Goal: Task Accomplishment & Management: Manage account settings

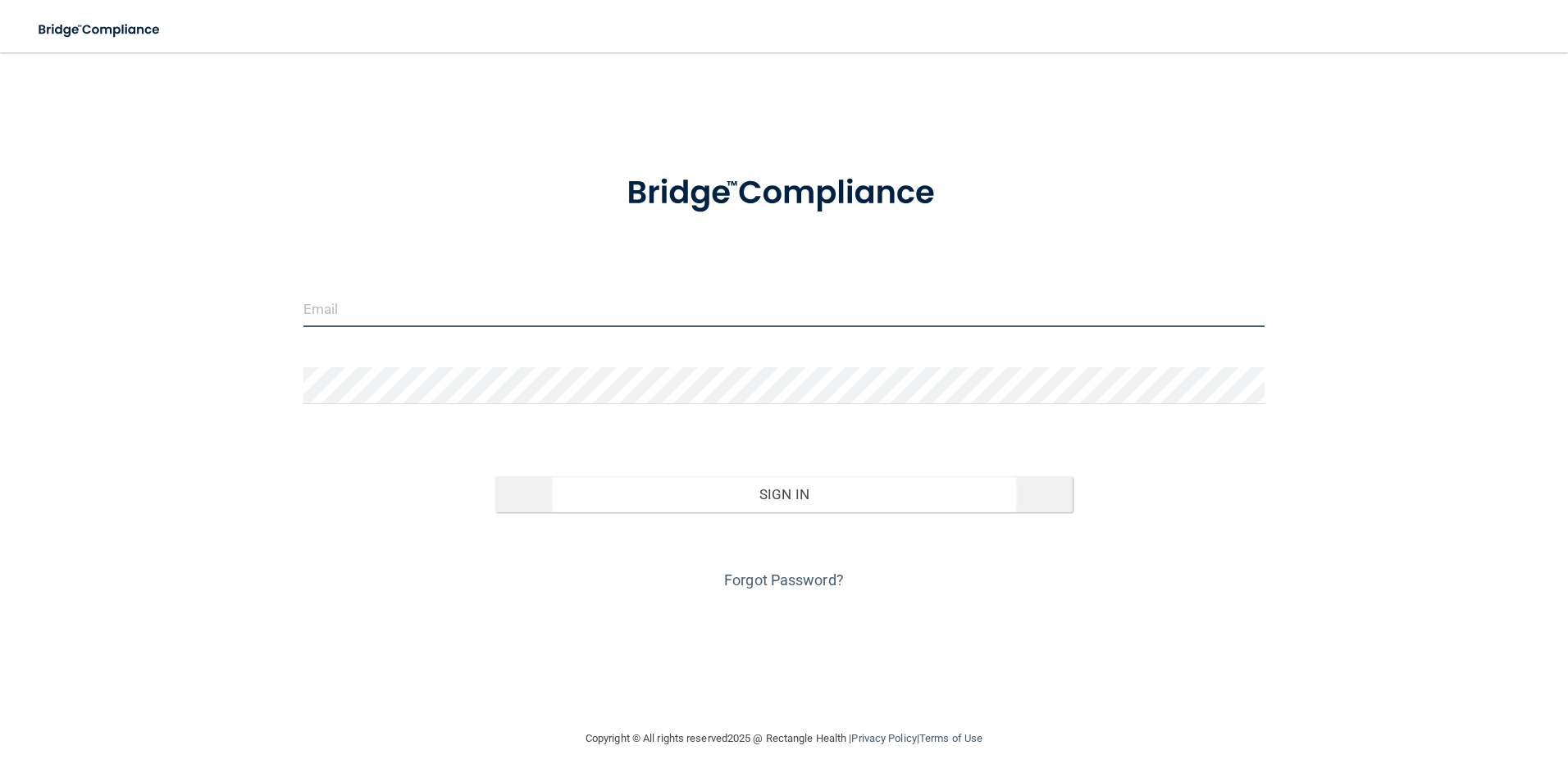
type input "[EMAIL_ADDRESS][DOMAIN_NAME]"
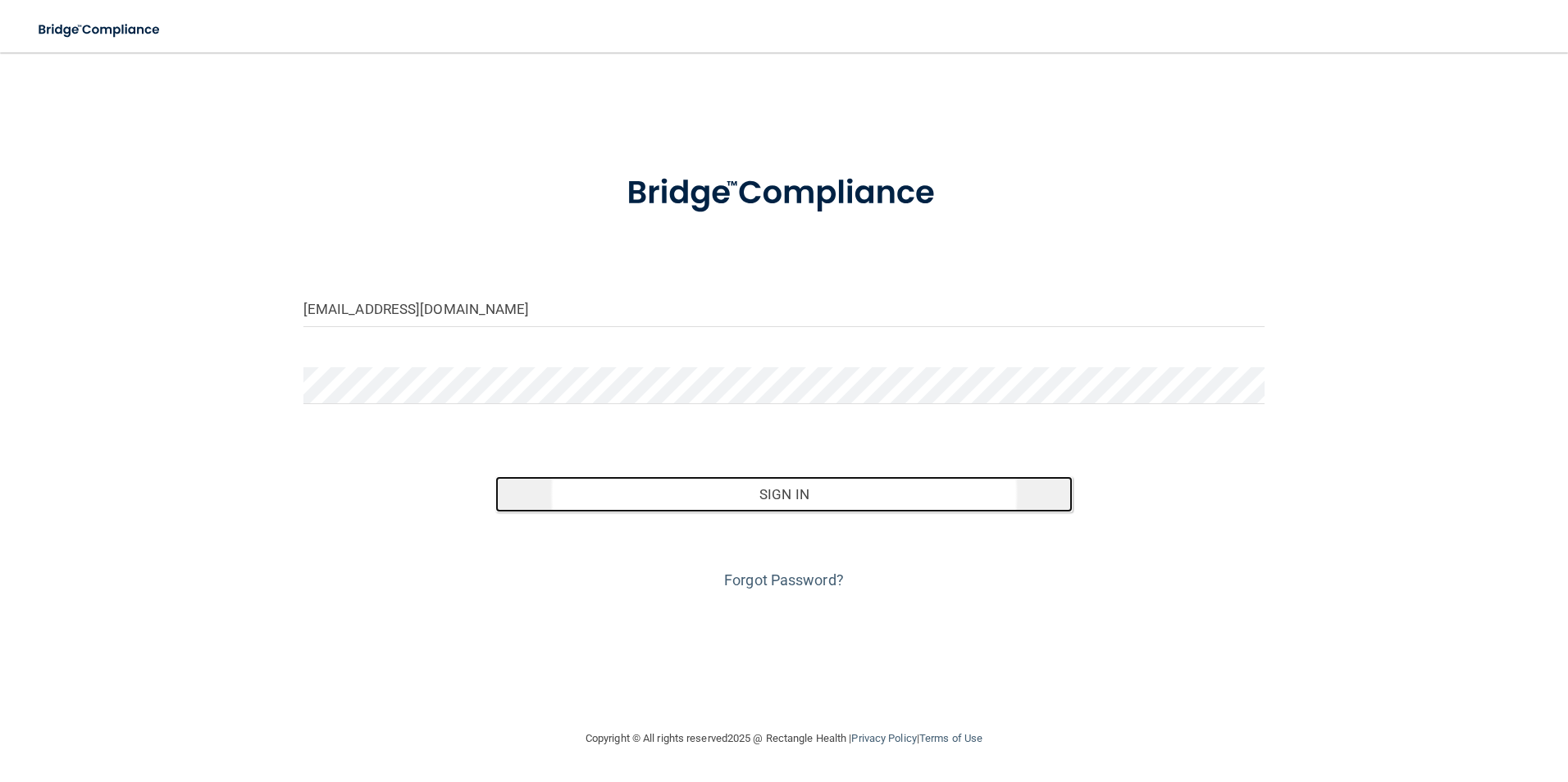
click at [808, 499] on button "Sign In" at bounding box center [784, 494] width 578 height 36
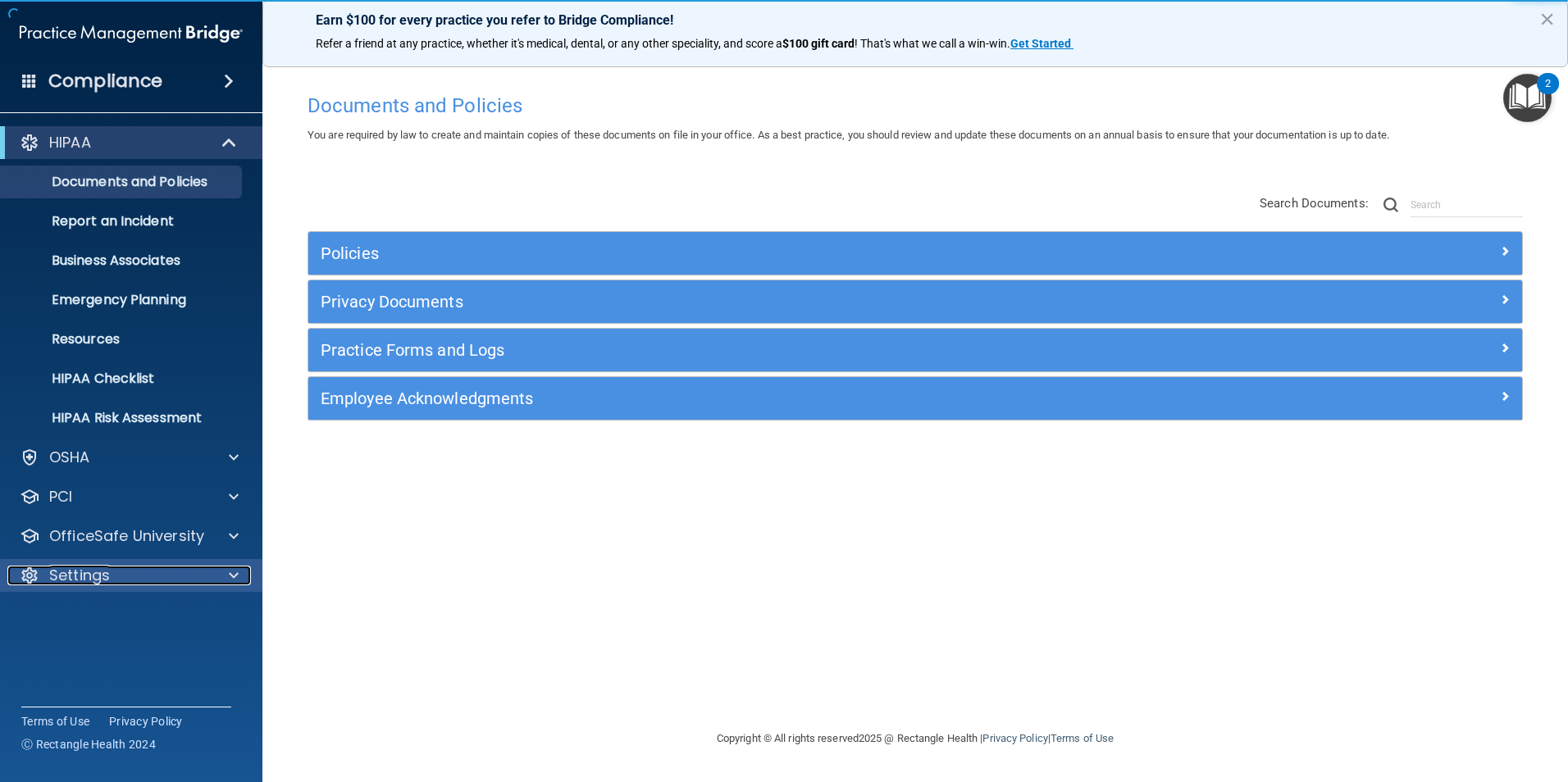
click at [168, 574] on div "Settings" at bounding box center [109, 576] width 203 height 19
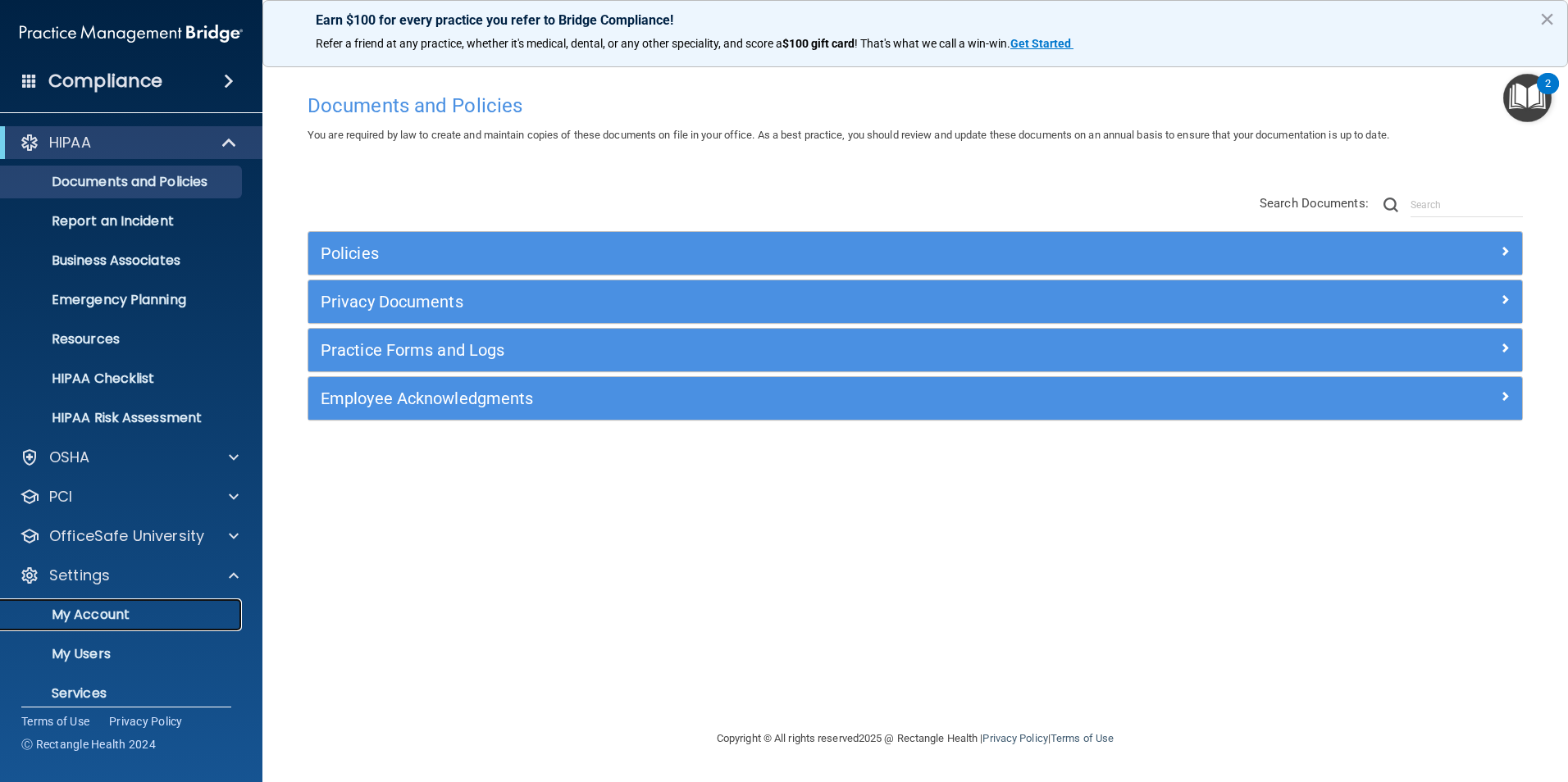
click at [158, 618] on p "My Account" at bounding box center [122, 614] width 224 height 16
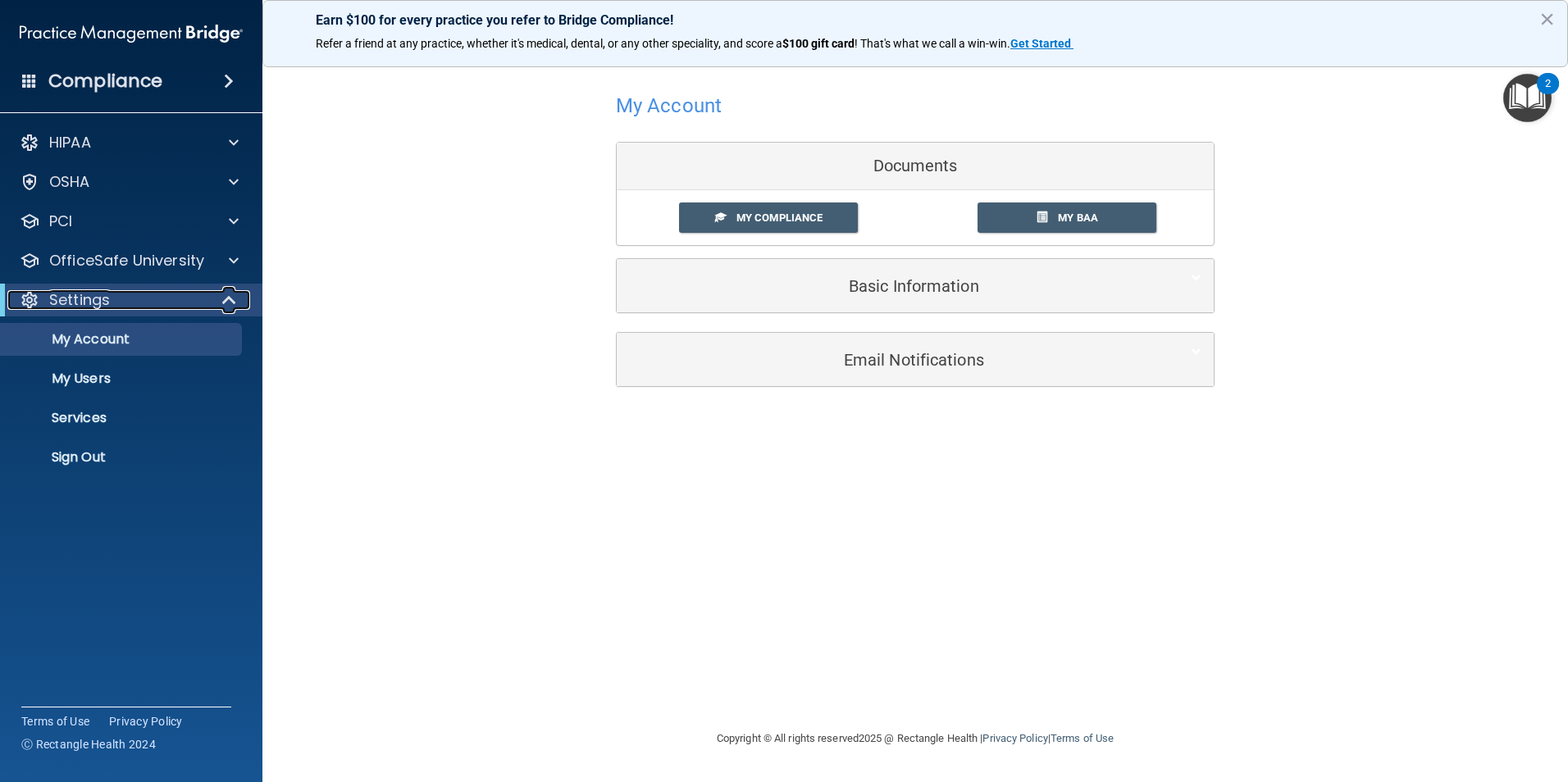
click at [232, 302] on span at bounding box center [230, 300] width 14 height 19
click at [232, 302] on span at bounding box center [232, 300] width 10 height 19
click at [224, 85] on span at bounding box center [229, 81] width 10 height 19
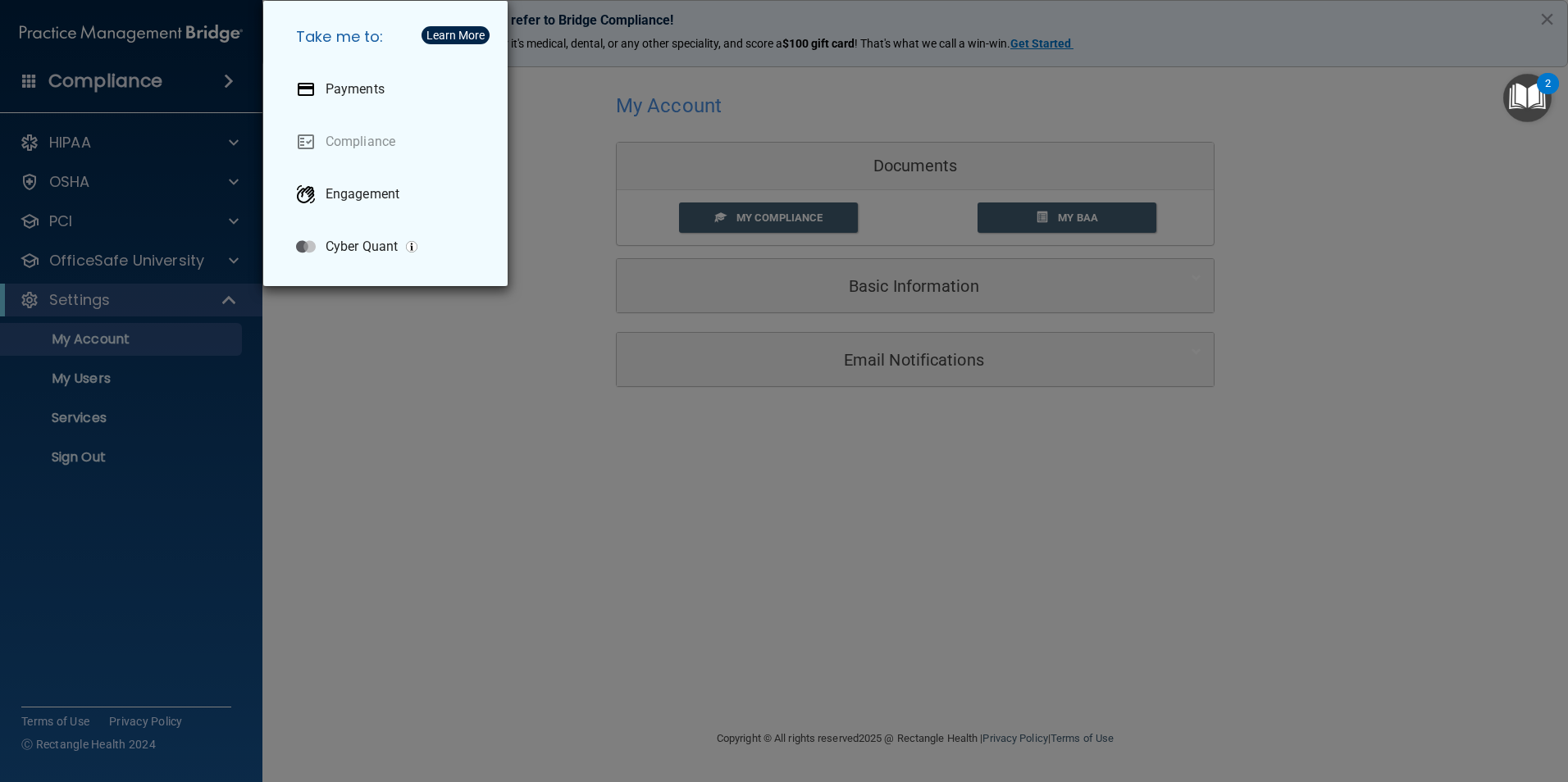
click at [219, 85] on div "Take me to: Payments Compliance Engagement Cyber Quant" at bounding box center [784, 391] width 1568 height 782
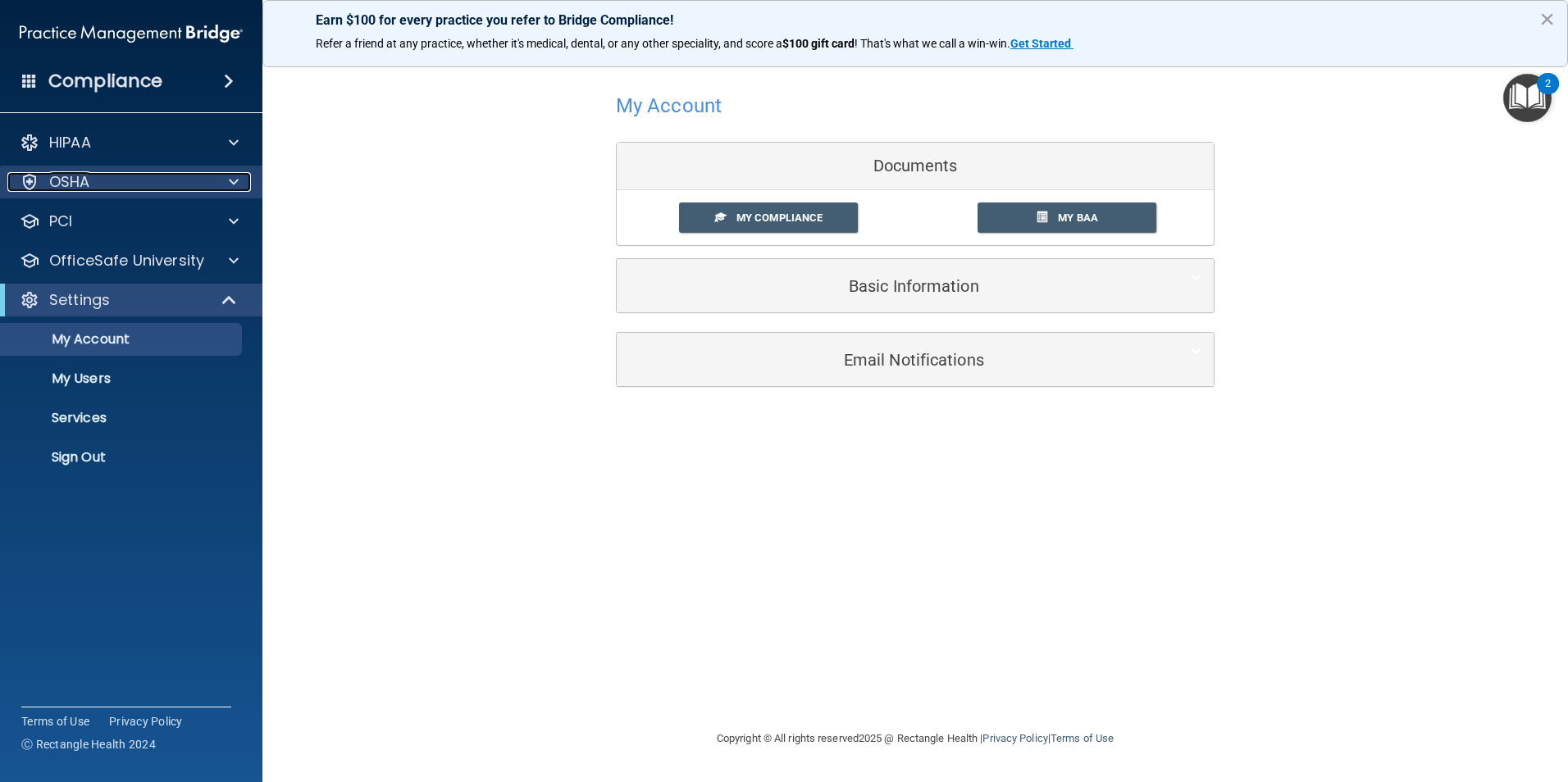
click at [172, 184] on div "OSHA" at bounding box center [109, 182] width 203 height 19
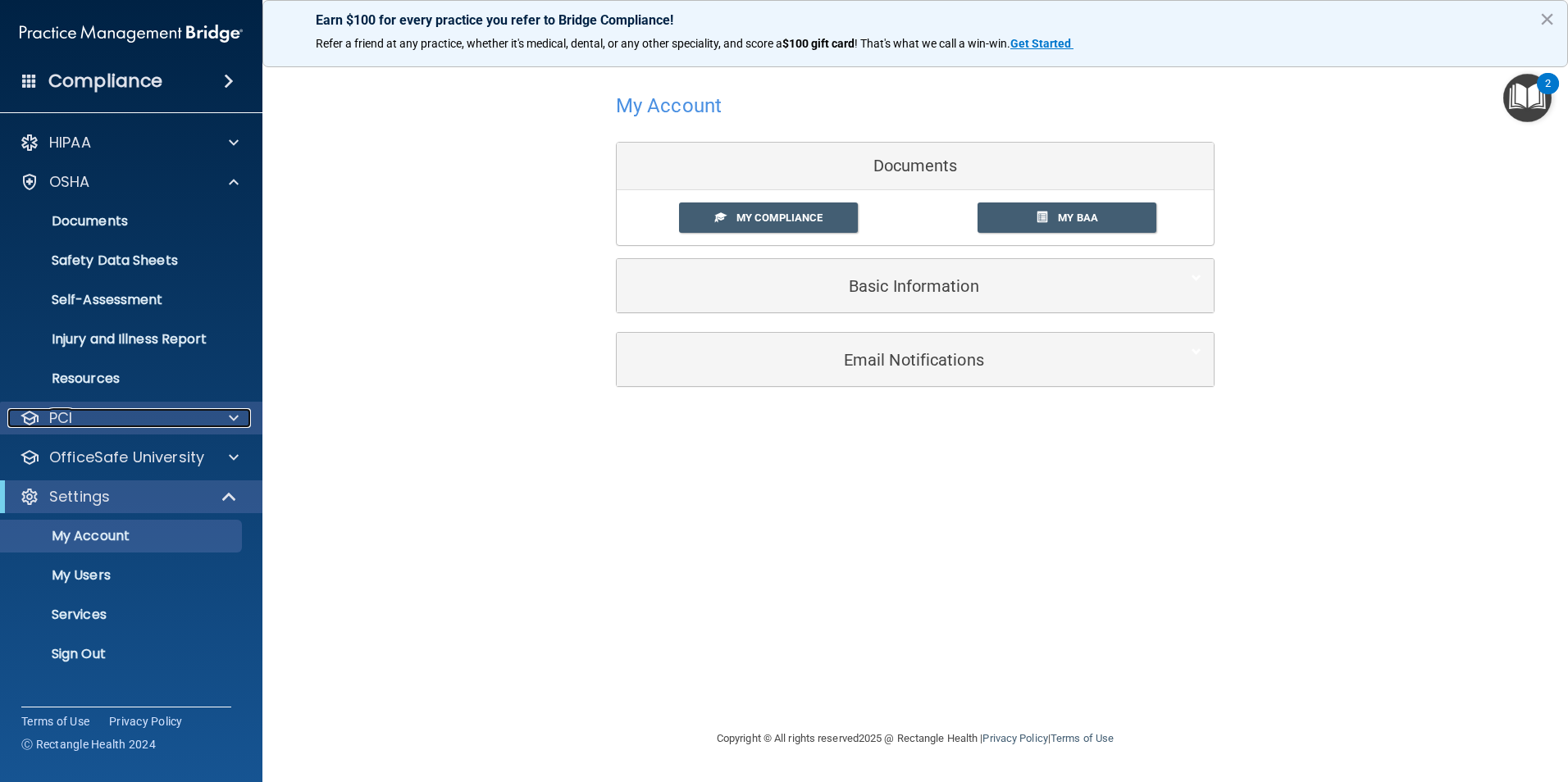
click at [192, 425] on div "PCI" at bounding box center [109, 418] width 203 height 19
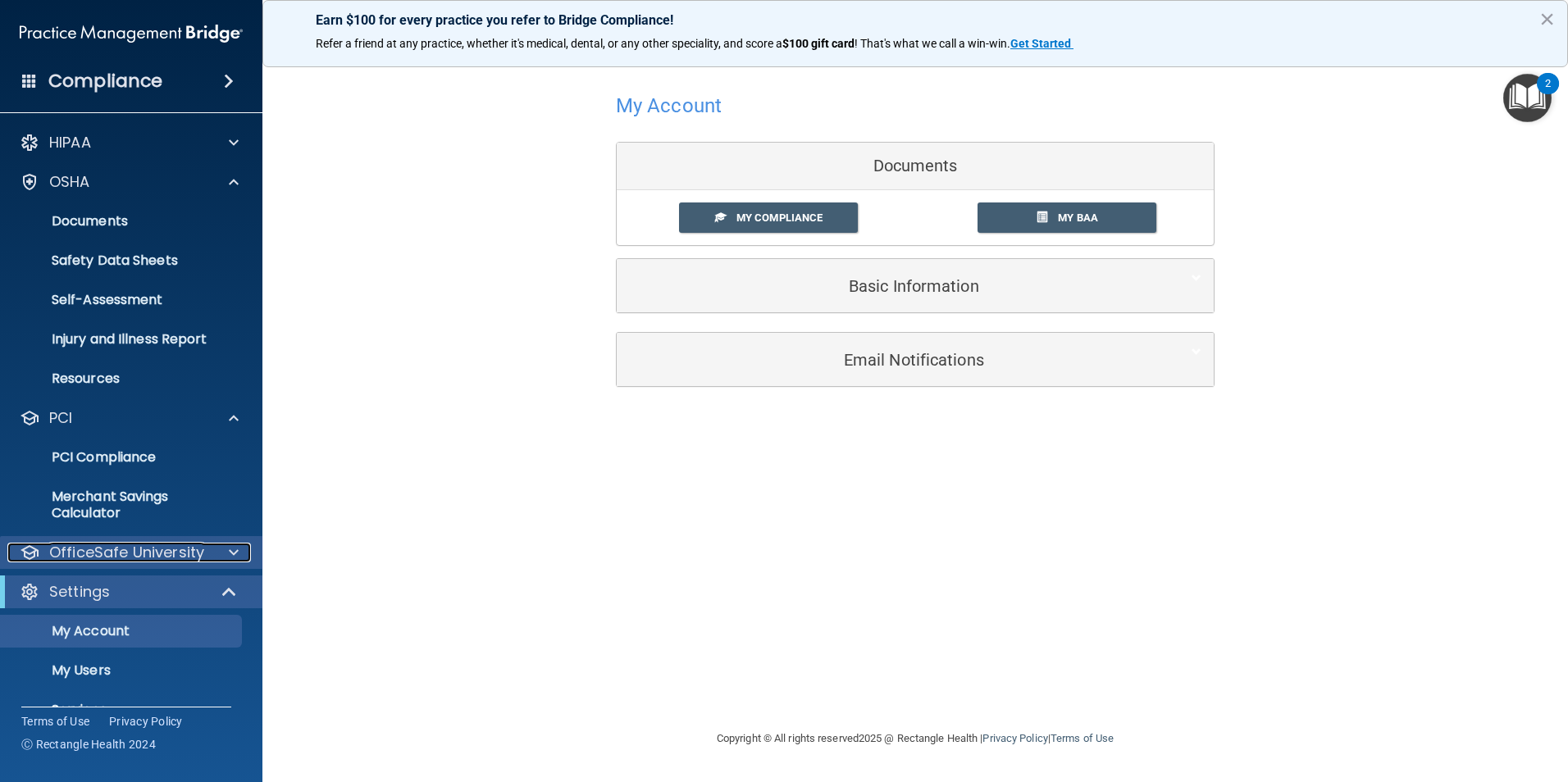
click at [222, 552] on div at bounding box center [231, 553] width 41 height 19
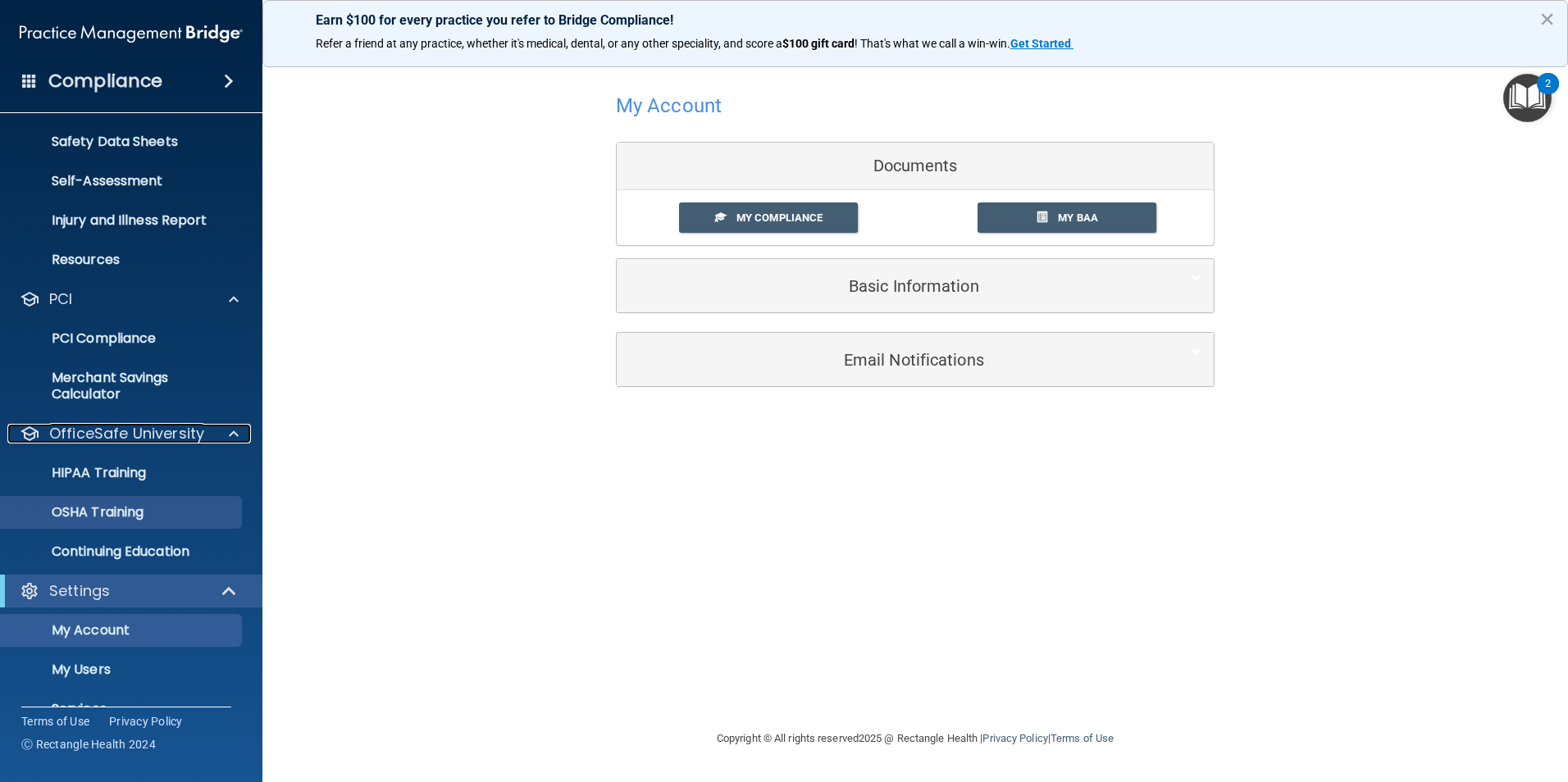
scroll to position [190, 0]
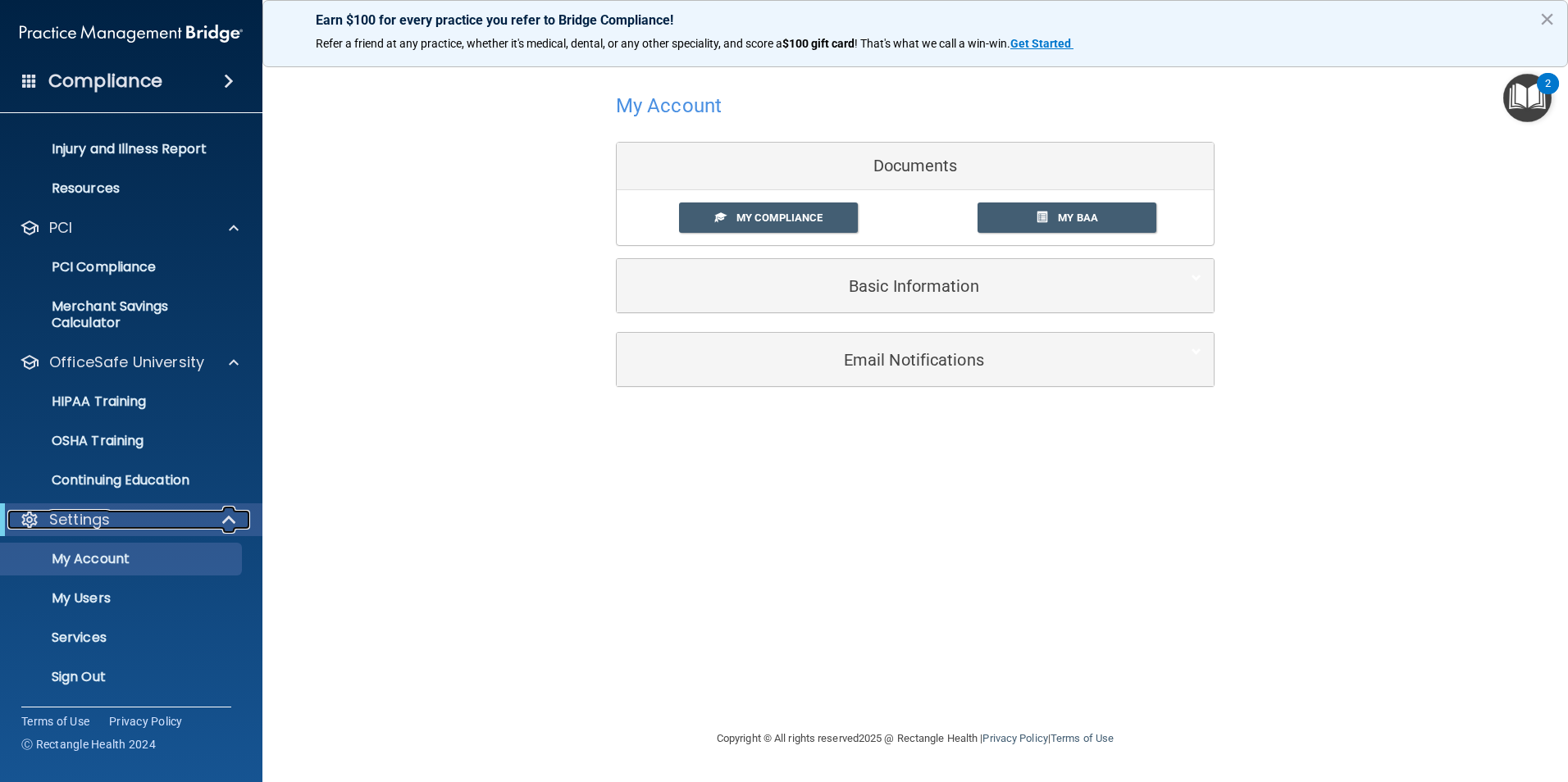
click at [206, 515] on div "Settings" at bounding box center [109, 520] width 203 height 19
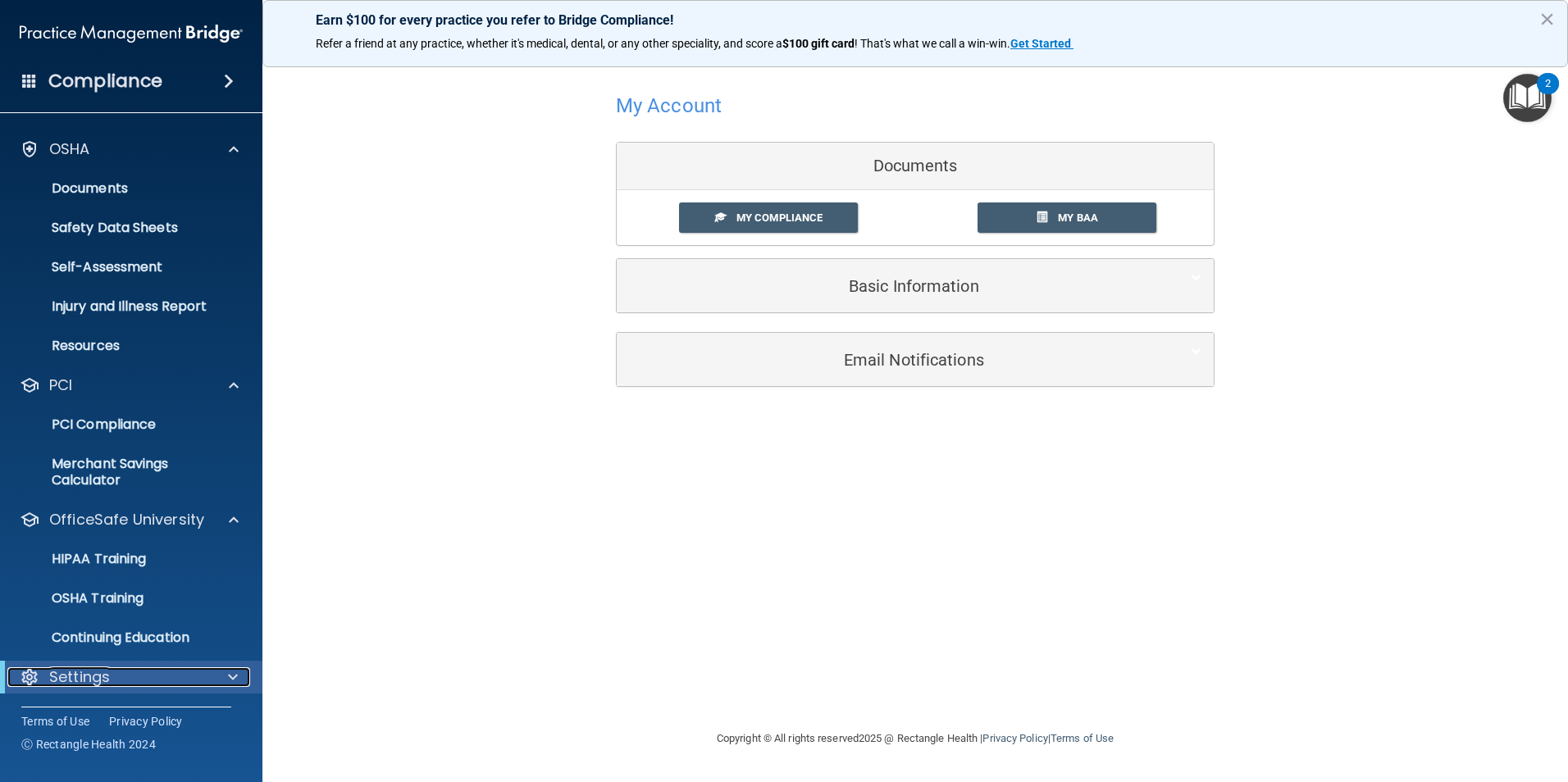
scroll to position [33, 0]
click at [218, 378] on div at bounding box center [231, 386] width 41 height 19
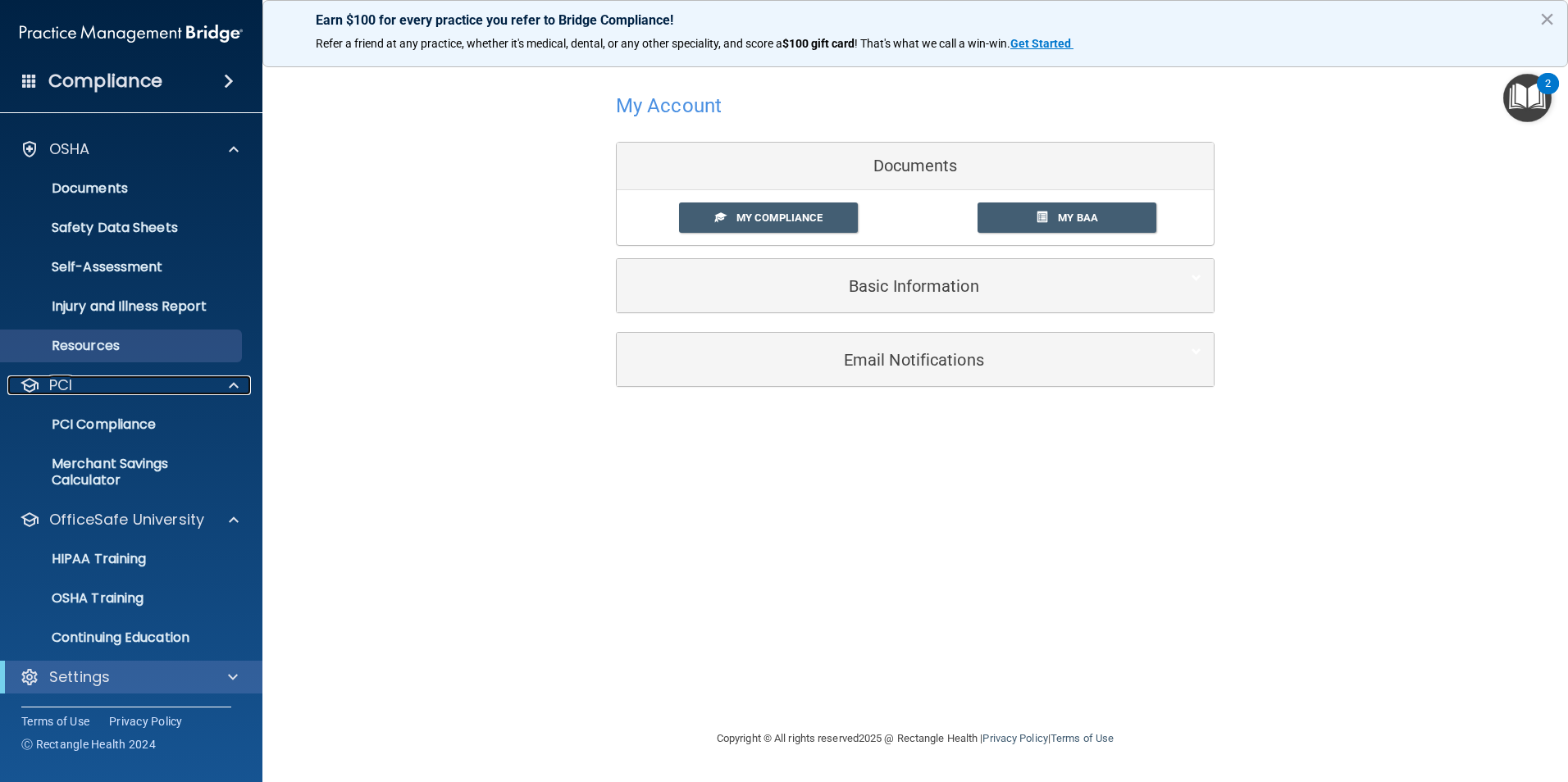
scroll to position [0, 0]
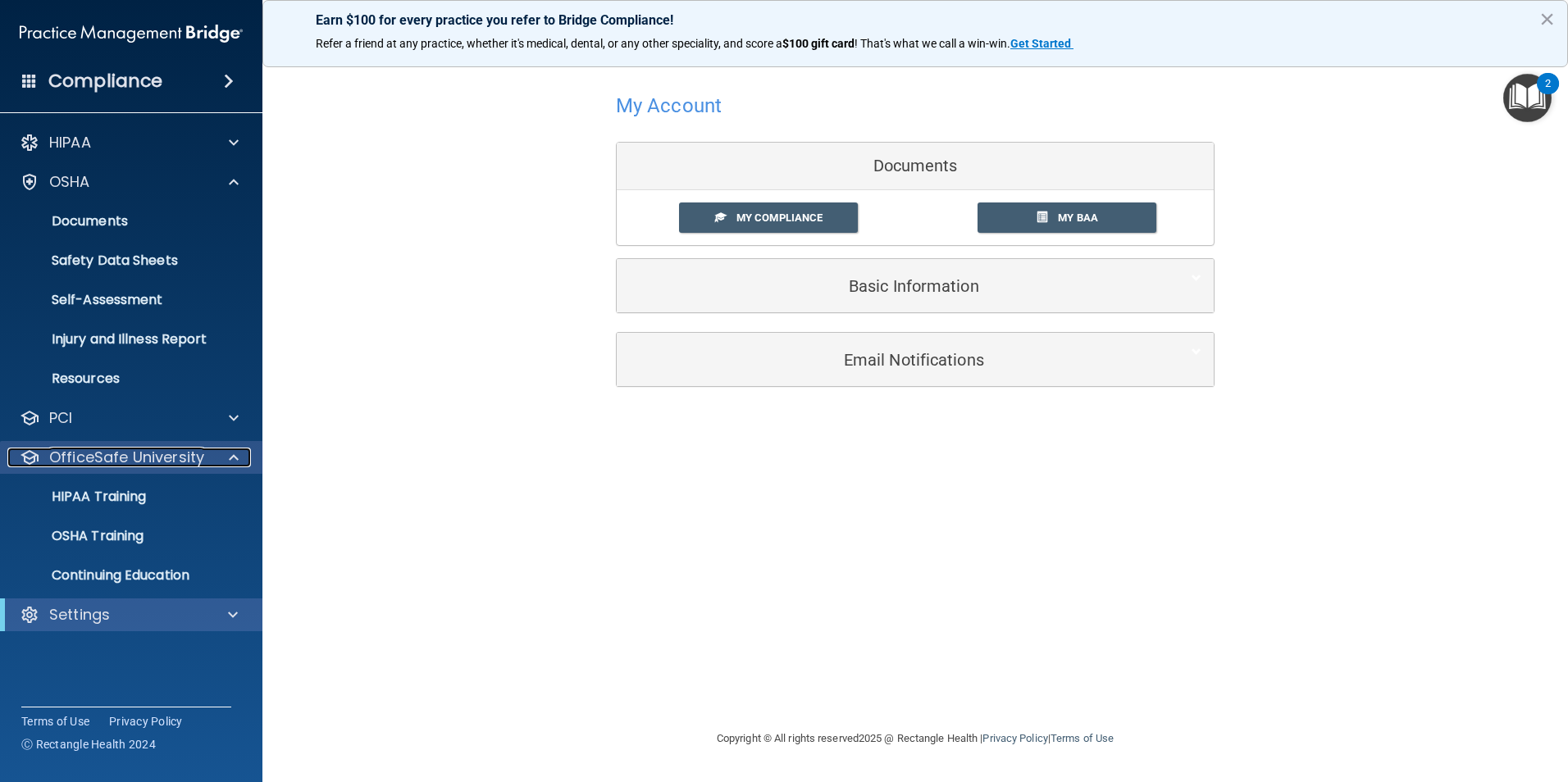
click at [227, 461] on div at bounding box center [231, 457] width 41 height 19
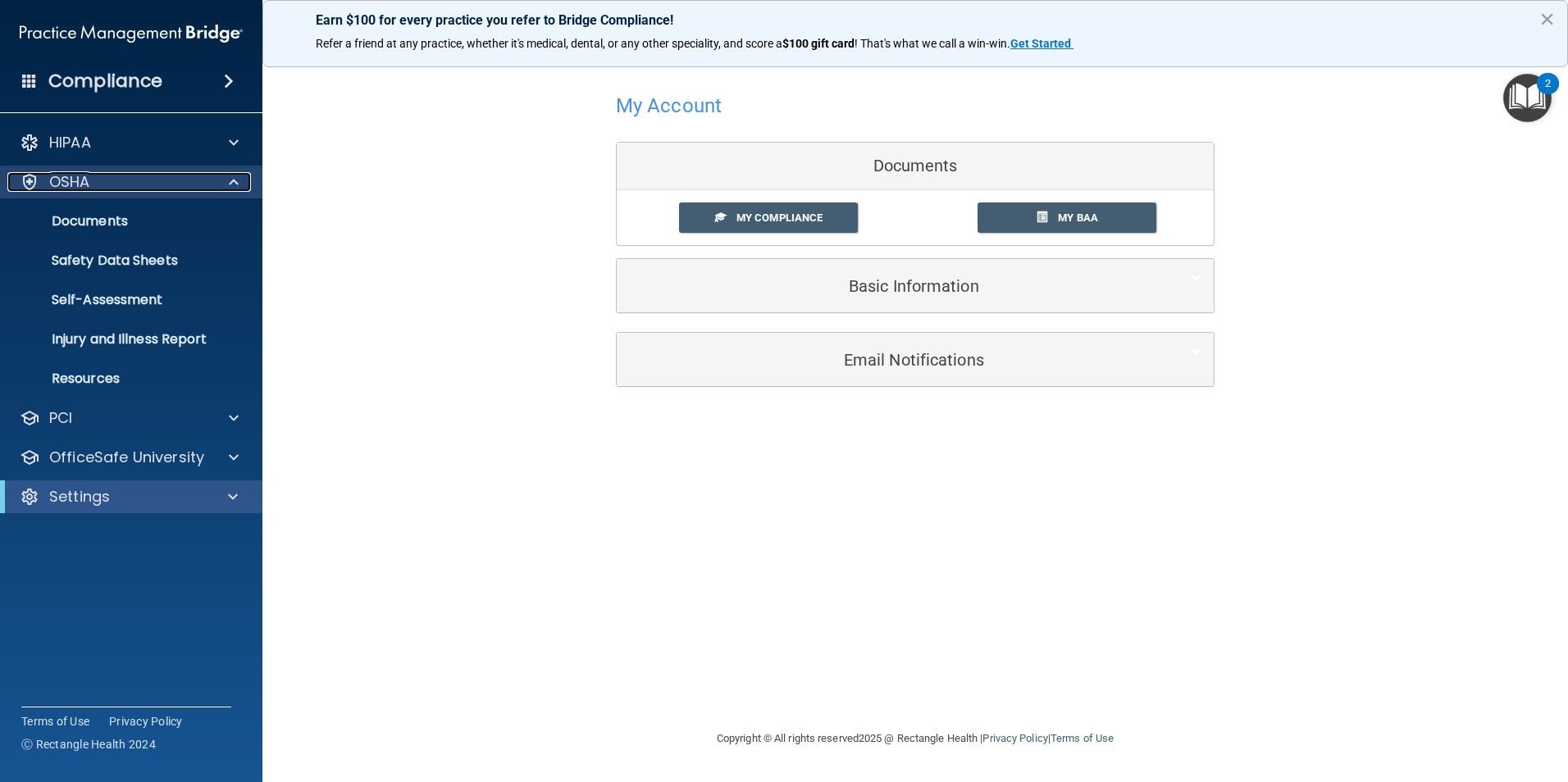
click at [197, 181] on div "OSHA" at bounding box center [109, 182] width 203 height 19
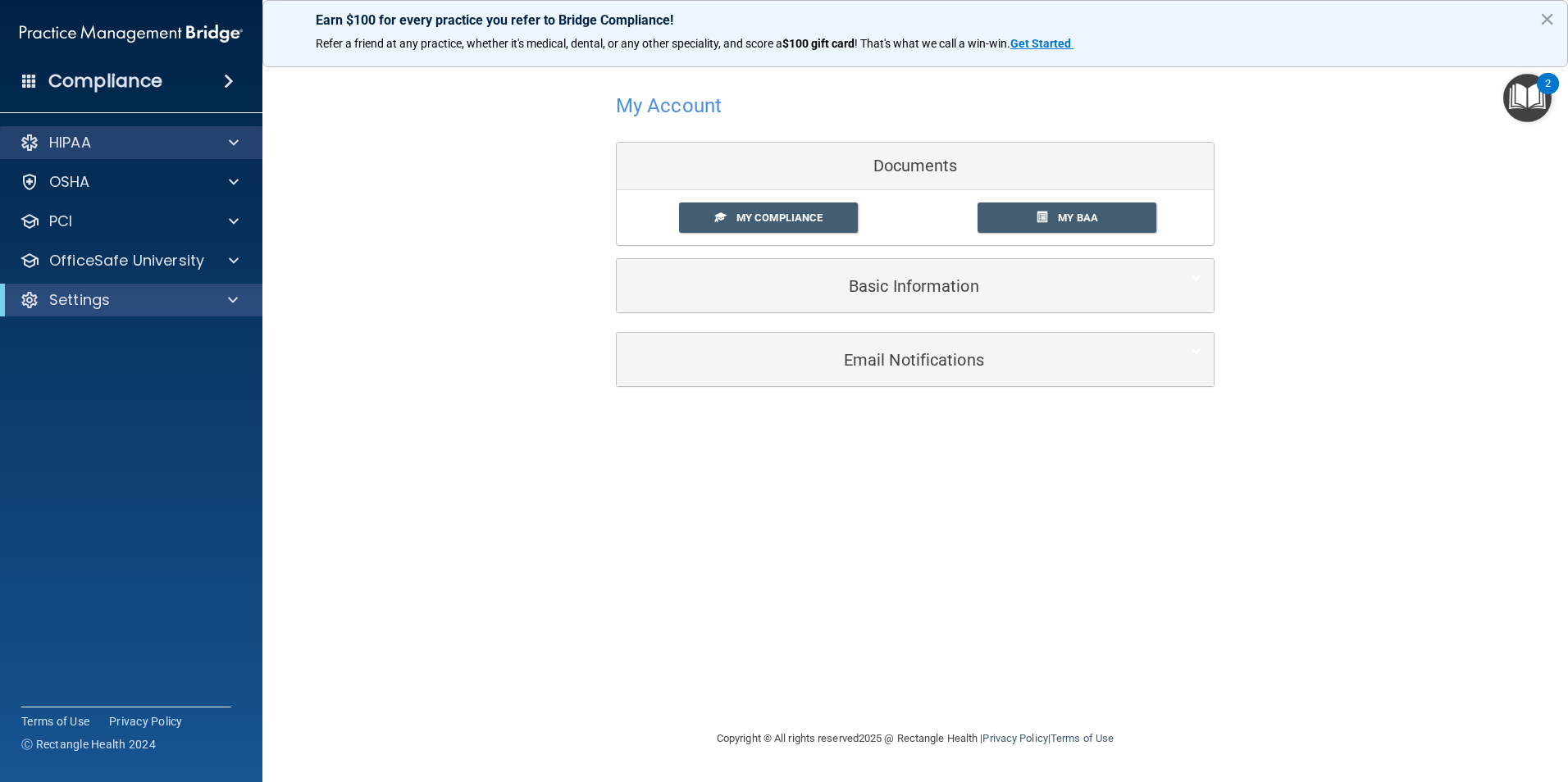
click at [211, 130] on div "HIPAA" at bounding box center [131, 143] width 263 height 33
click at [211, 143] on div at bounding box center [231, 143] width 41 height 19
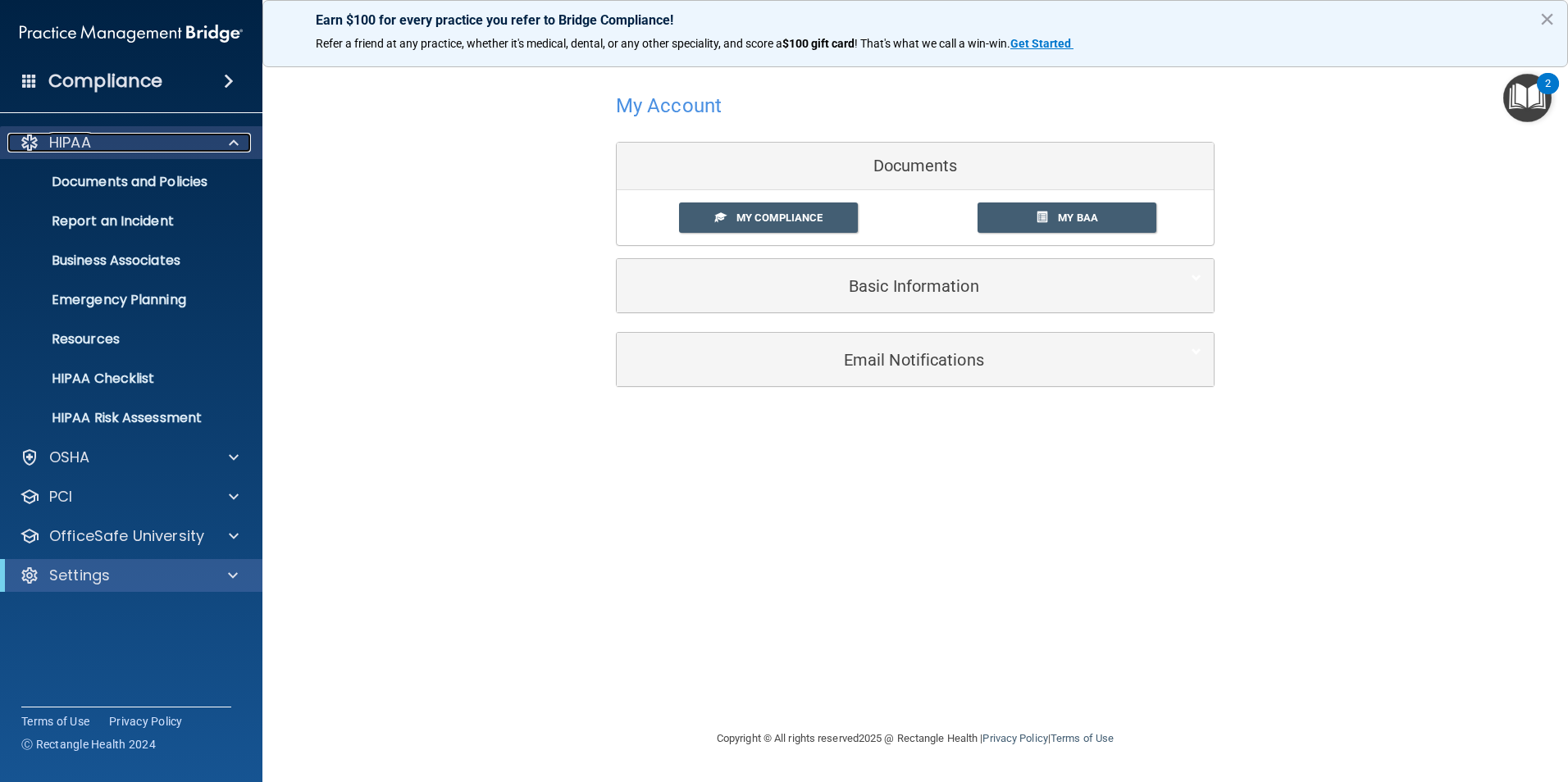
click at [211, 143] on div at bounding box center [231, 143] width 41 height 19
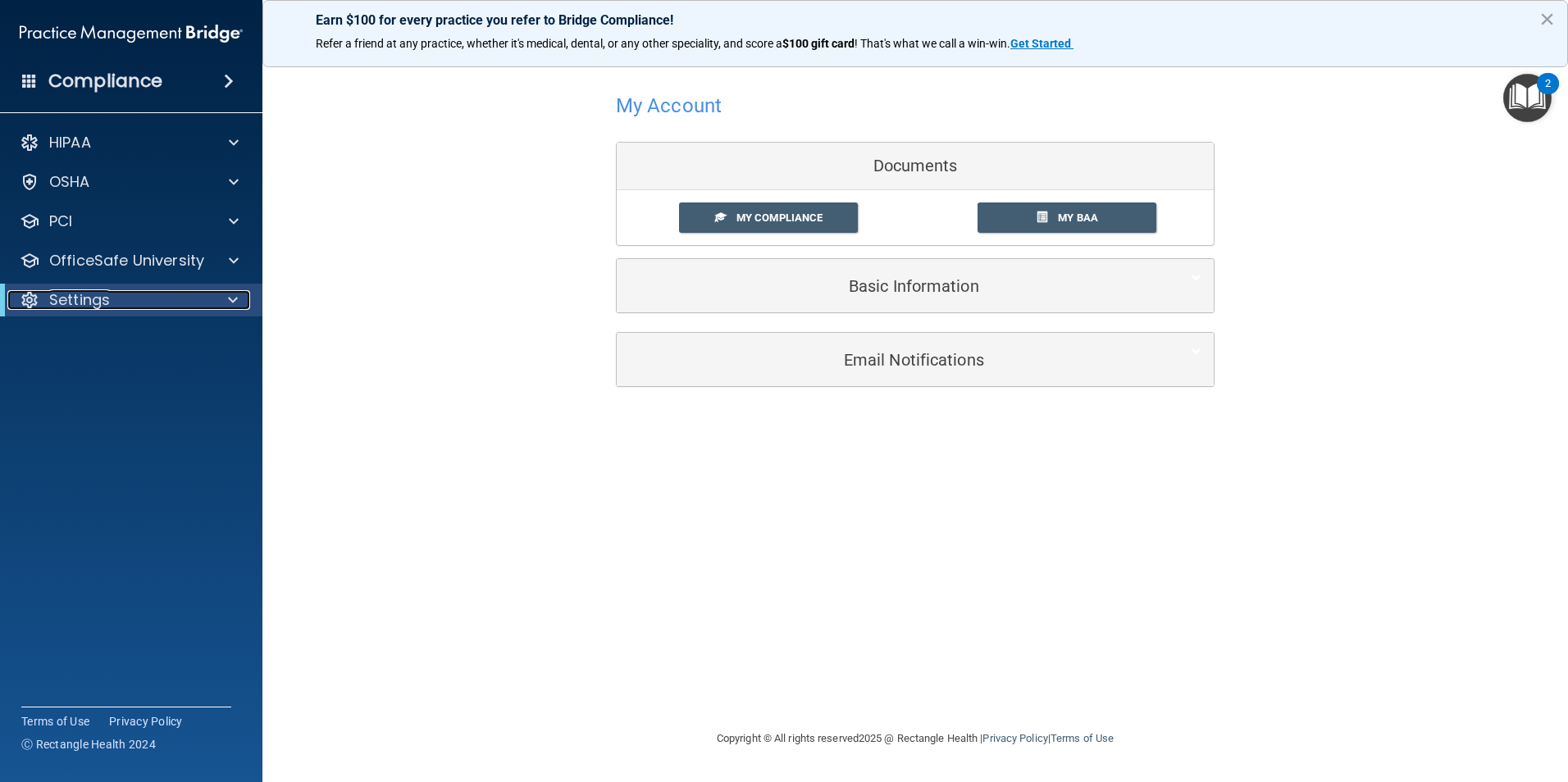
click at [146, 305] on div "Settings" at bounding box center [109, 300] width 203 height 19
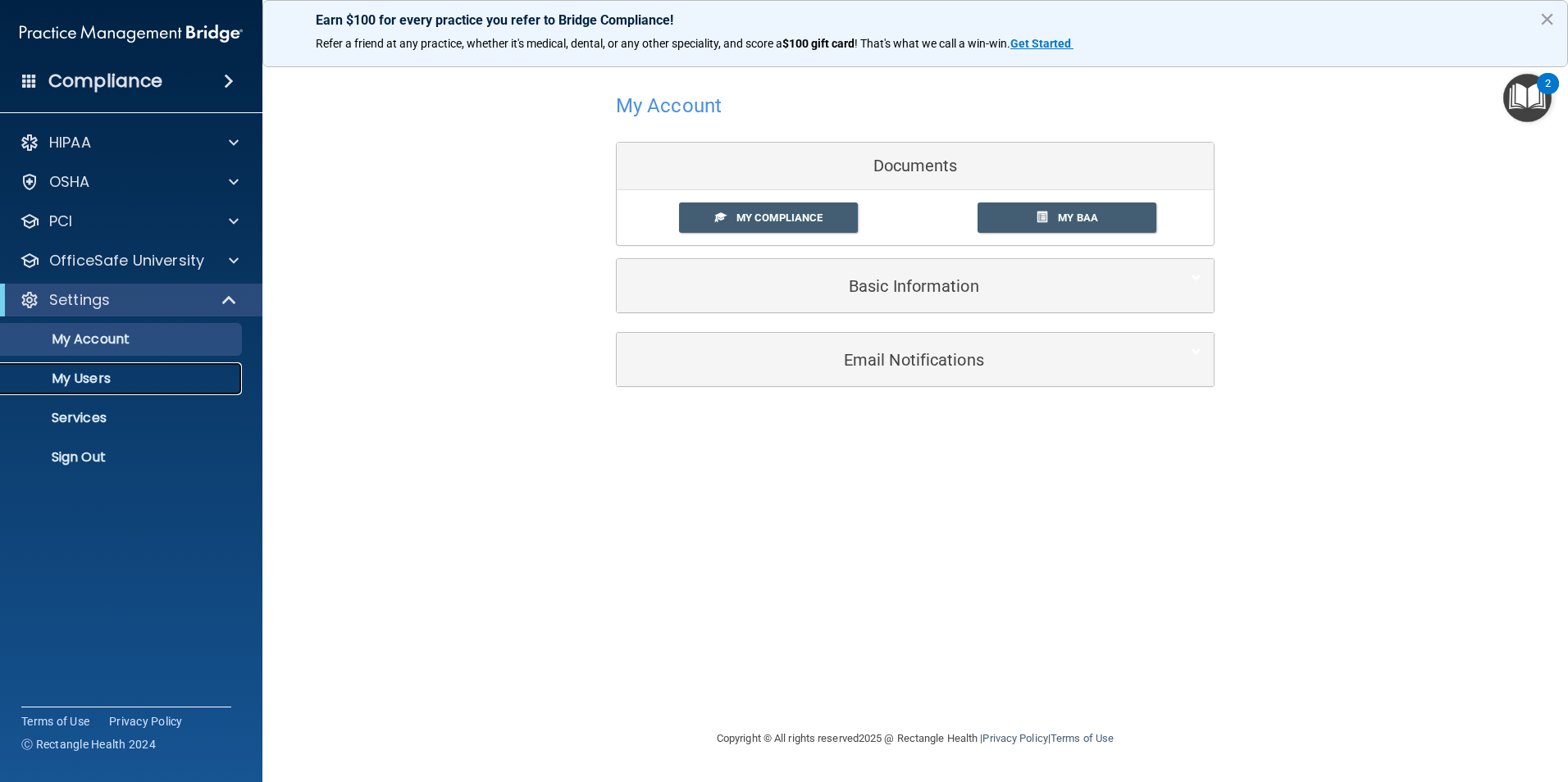
click at [129, 376] on p "My Users" at bounding box center [122, 378] width 224 height 16
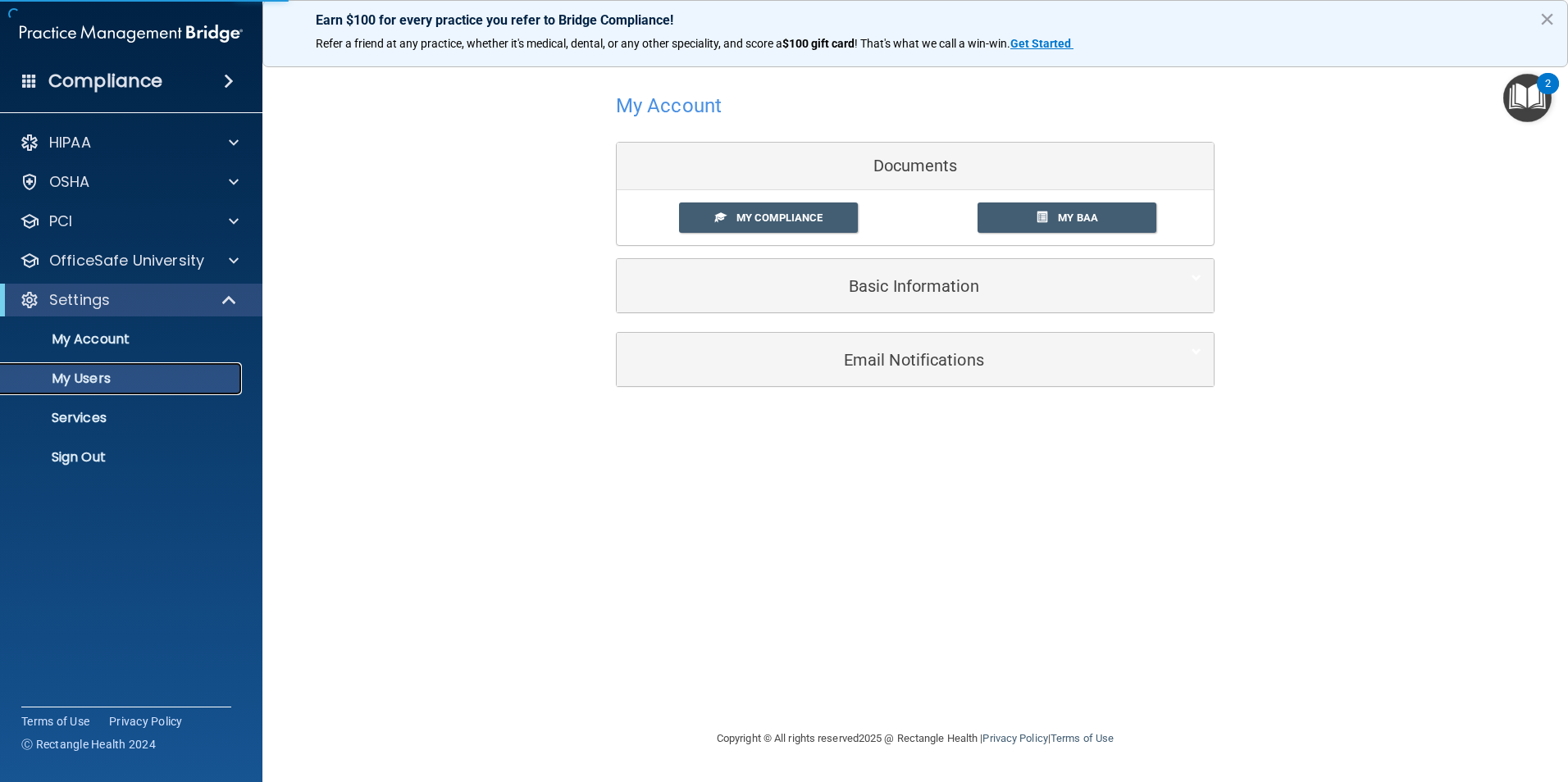
select select "20"
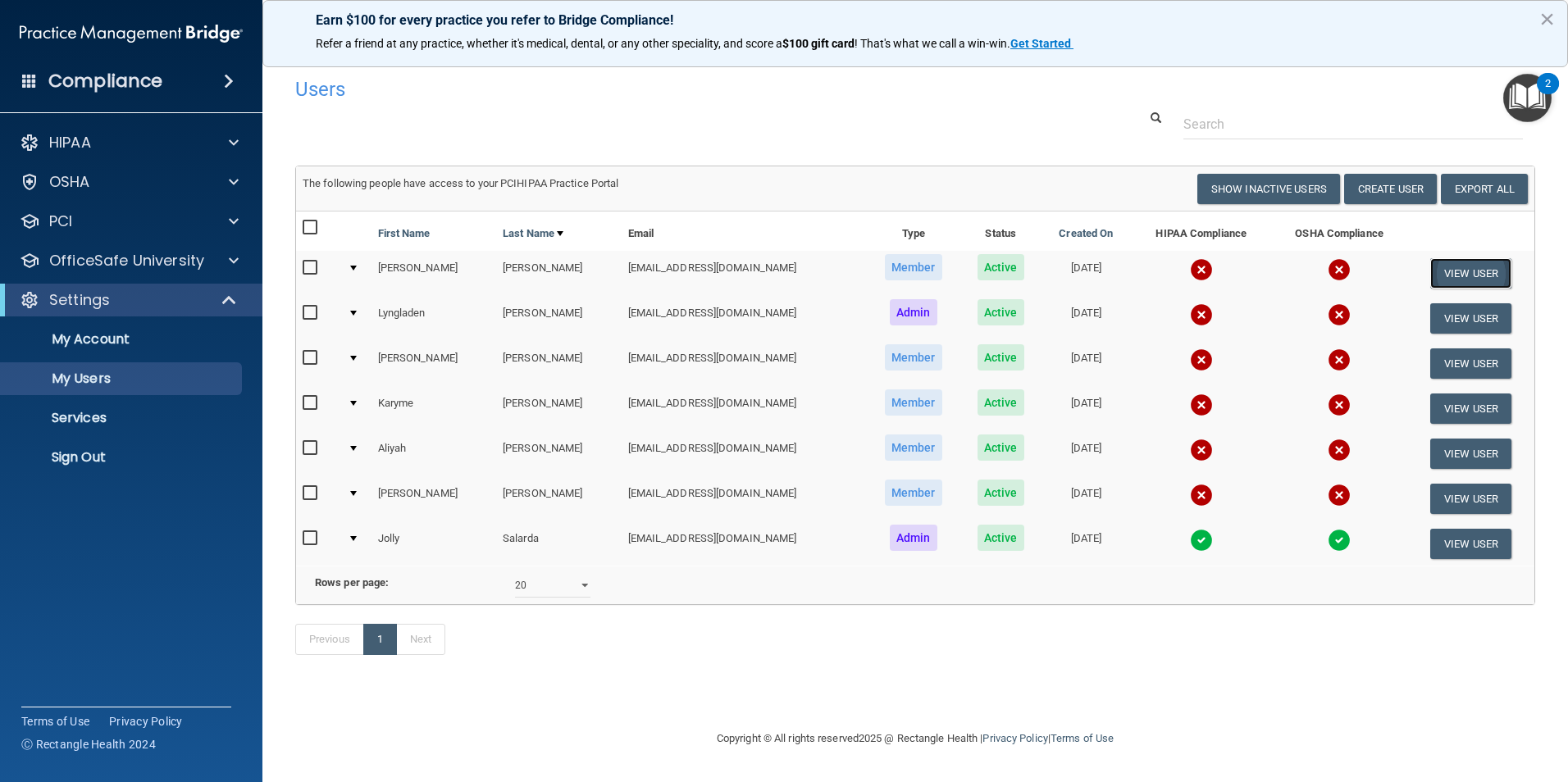
click at [1468, 277] on button "View User" at bounding box center [1471, 273] width 81 height 30
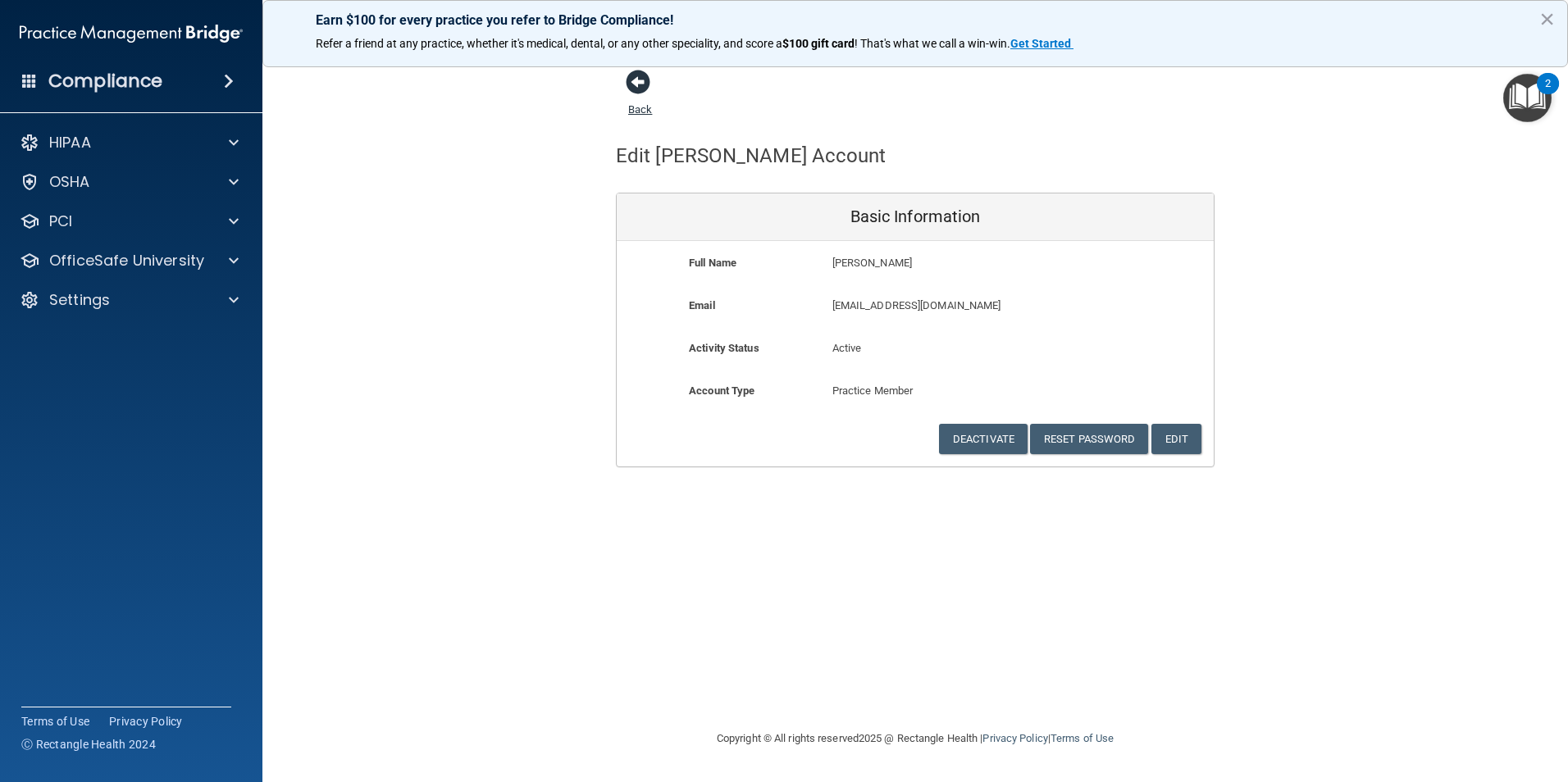
click at [639, 80] on span at bounding box center [638, 82] width 25 height 25
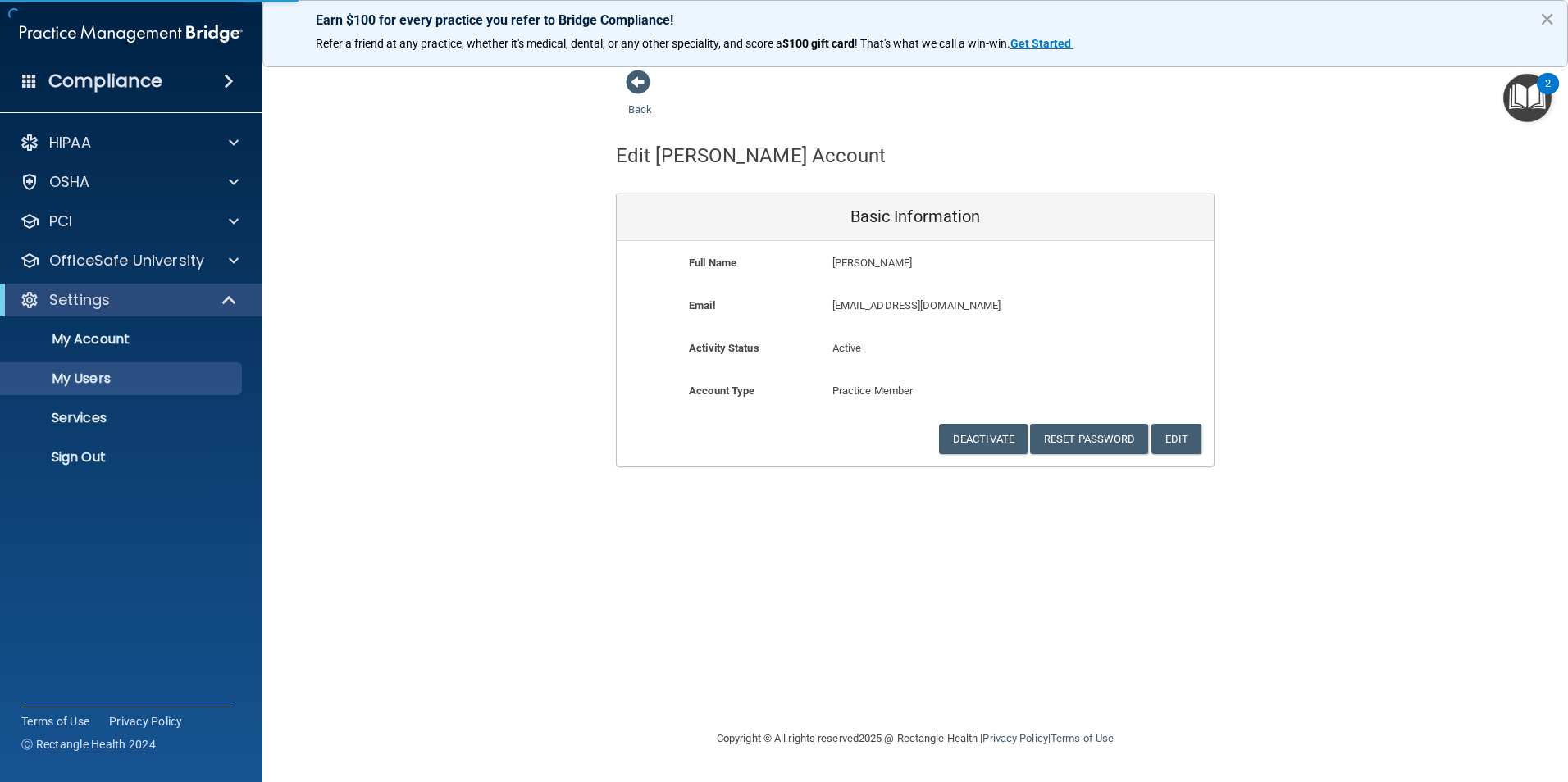
select select "20"
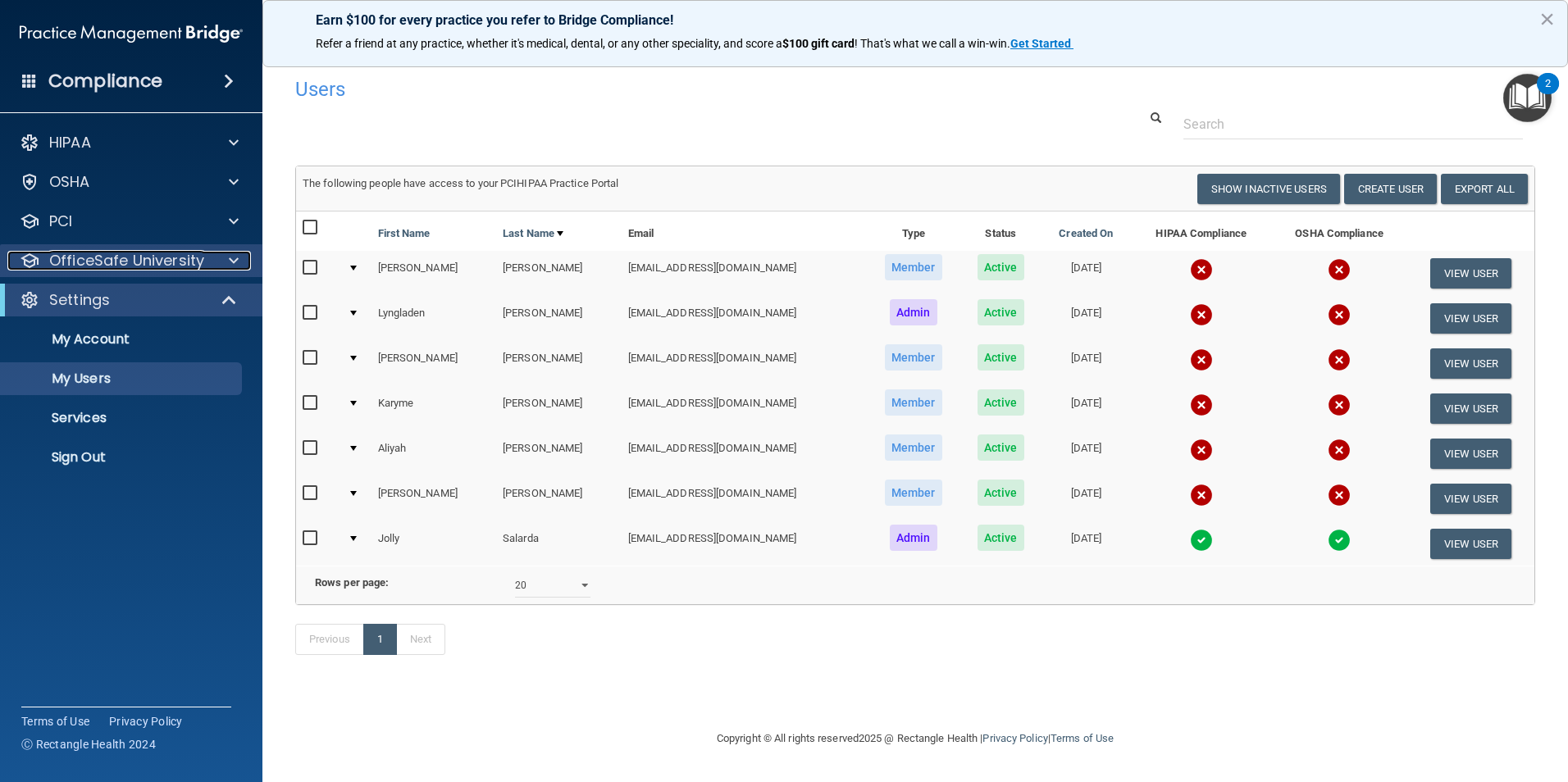
click at [168, 267] on p "OfficeSafe University" at bounding box center [126, 260] width 155 height 19
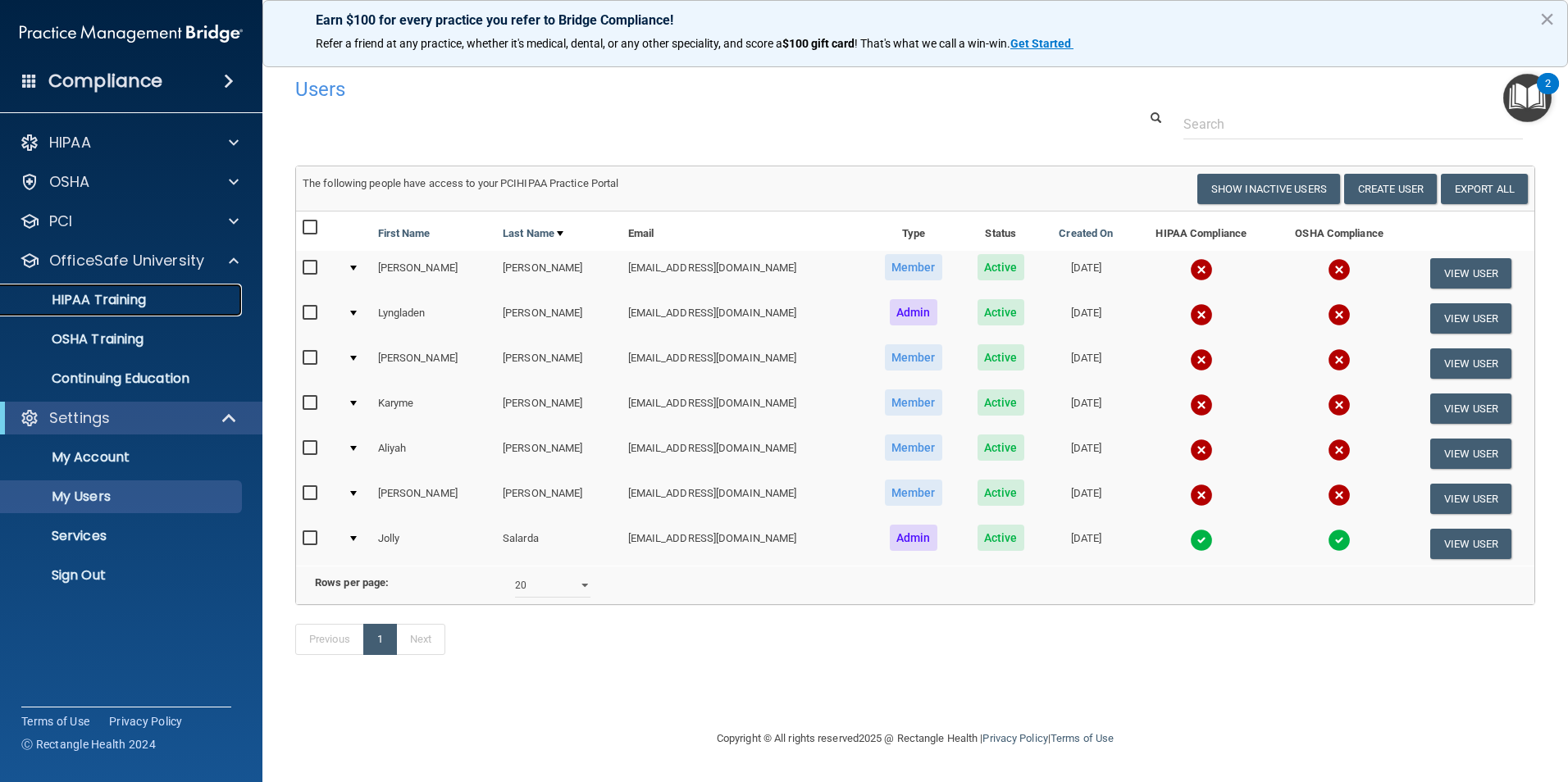
click at [173, 297] on div "HIPAA Training" at bounding box center [122, 300] width 224 height 16
